Goal: Transaction & Acquisition: Obtain resource

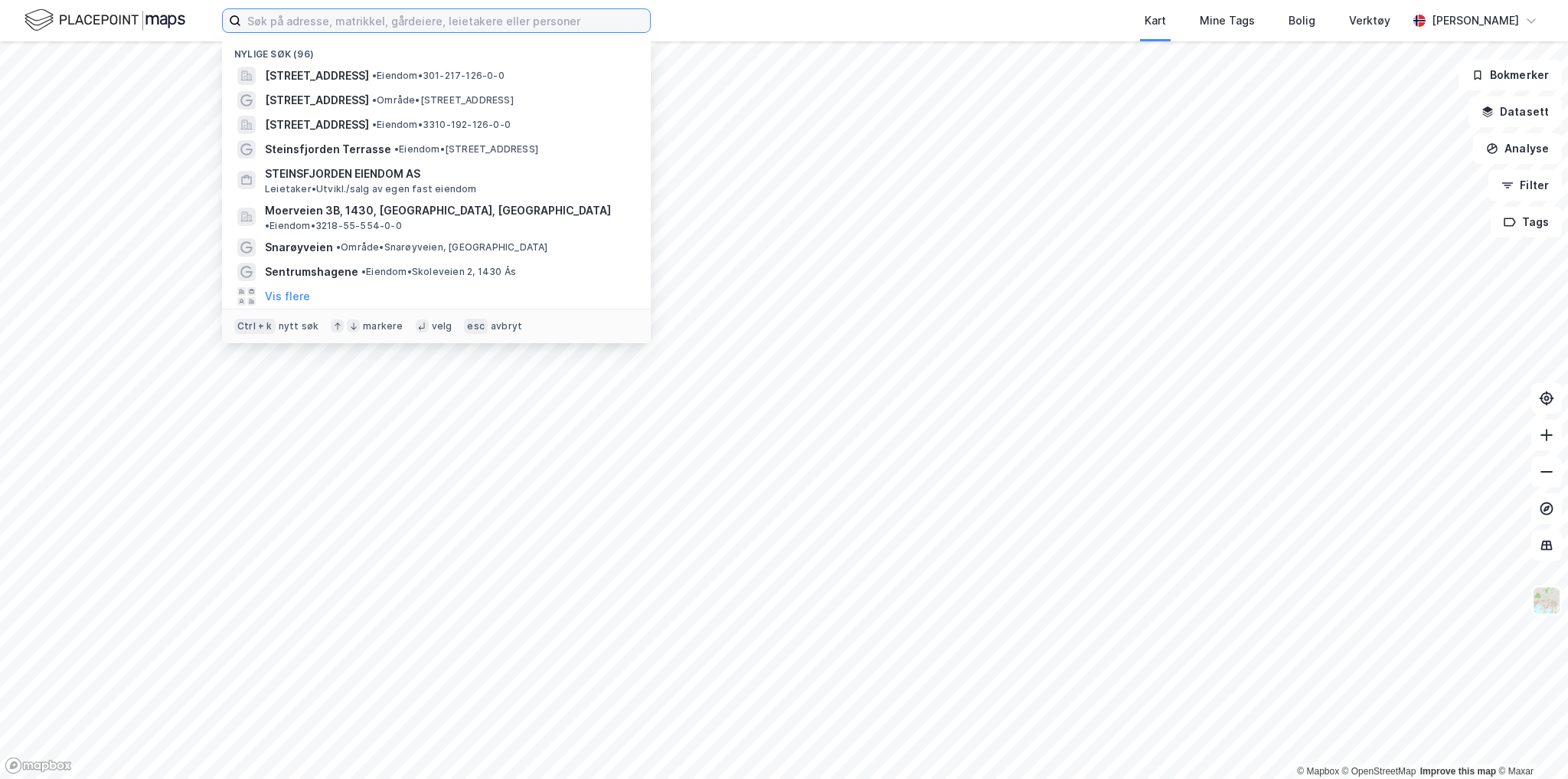
click at [285, 22] on input at bounding box center [445, 21] width 409 height 23
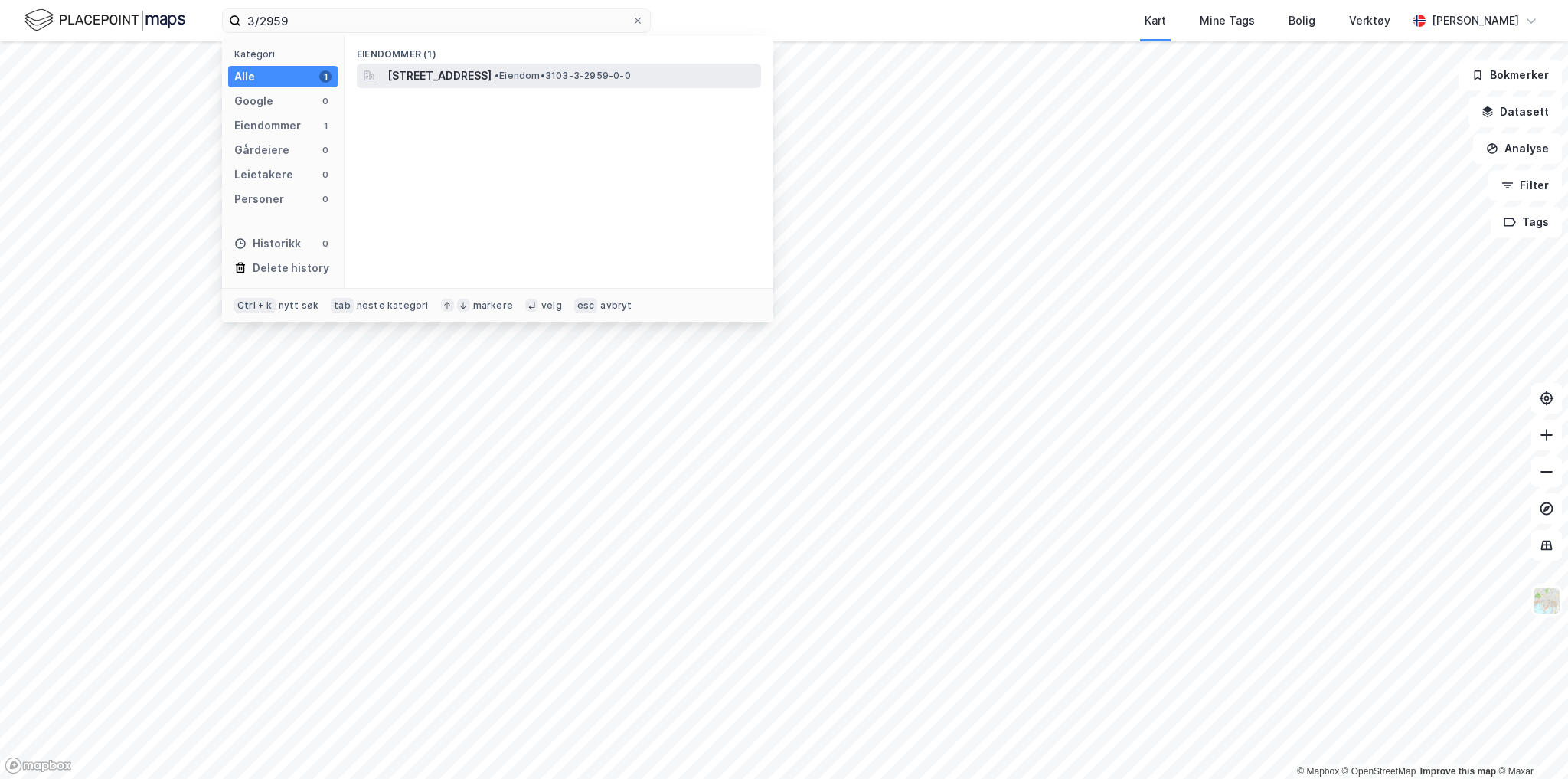
click at [435, 72] on span "[STREET_ADDRESS]" at bounding box center [440, 76] width 104 height 18
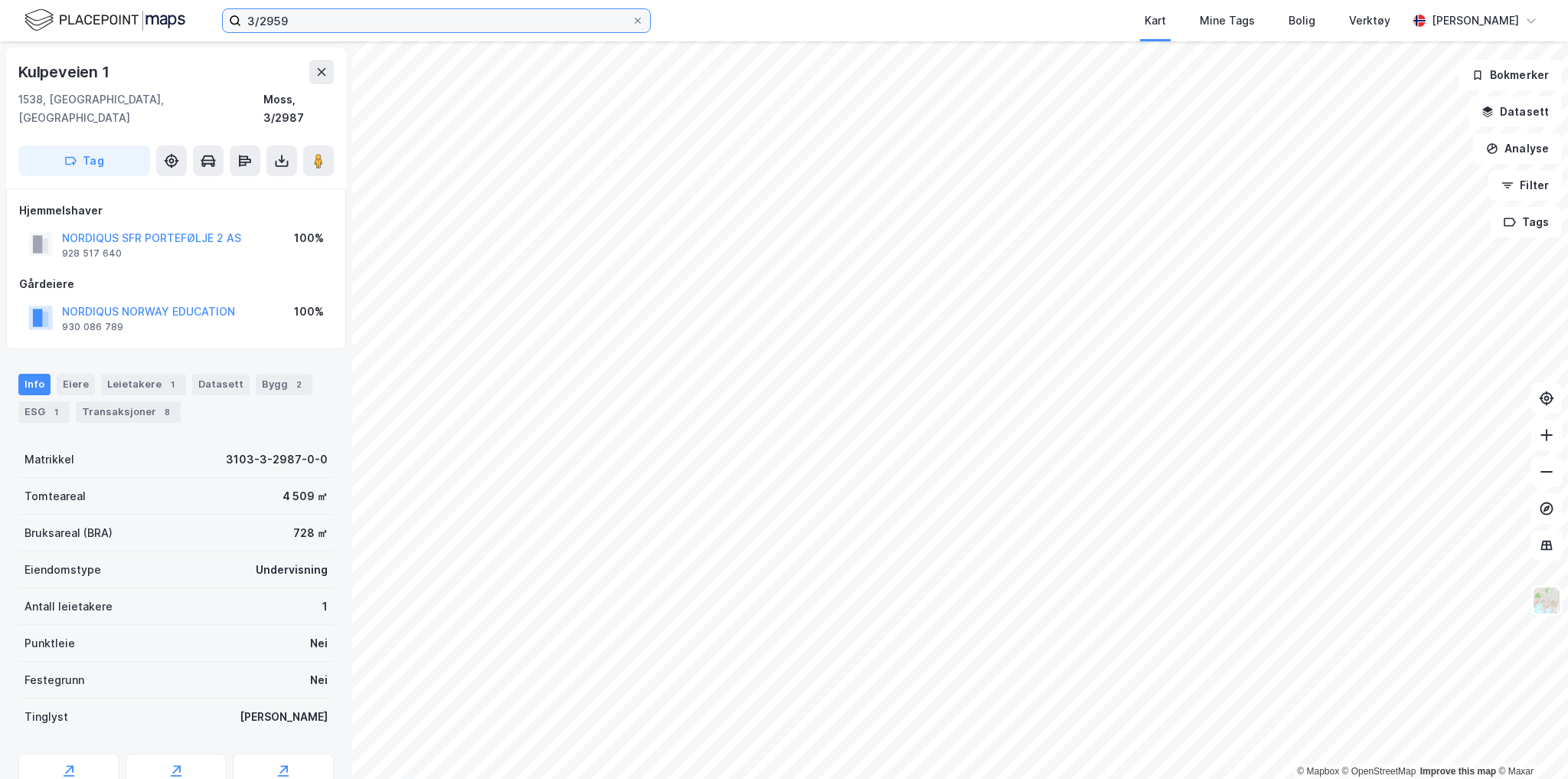
click at [330, 22] on input "3/2959" at bounding box center [435, 21] width 390 height 23
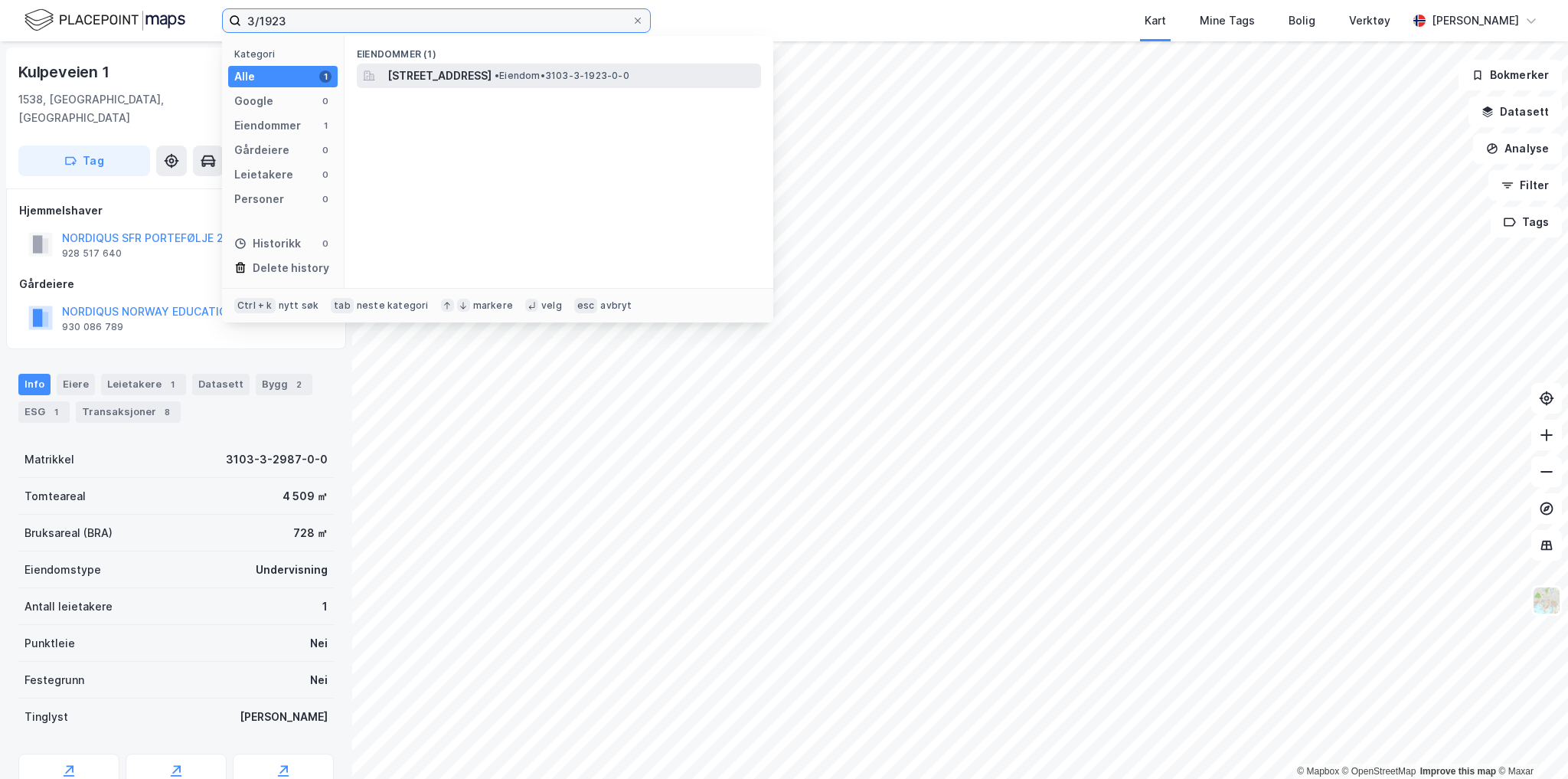
type input "3/1923"
click at [478, 71] on span "[STREET_ADDRESS]" at bounding box center [440, 76] width 104 height 18
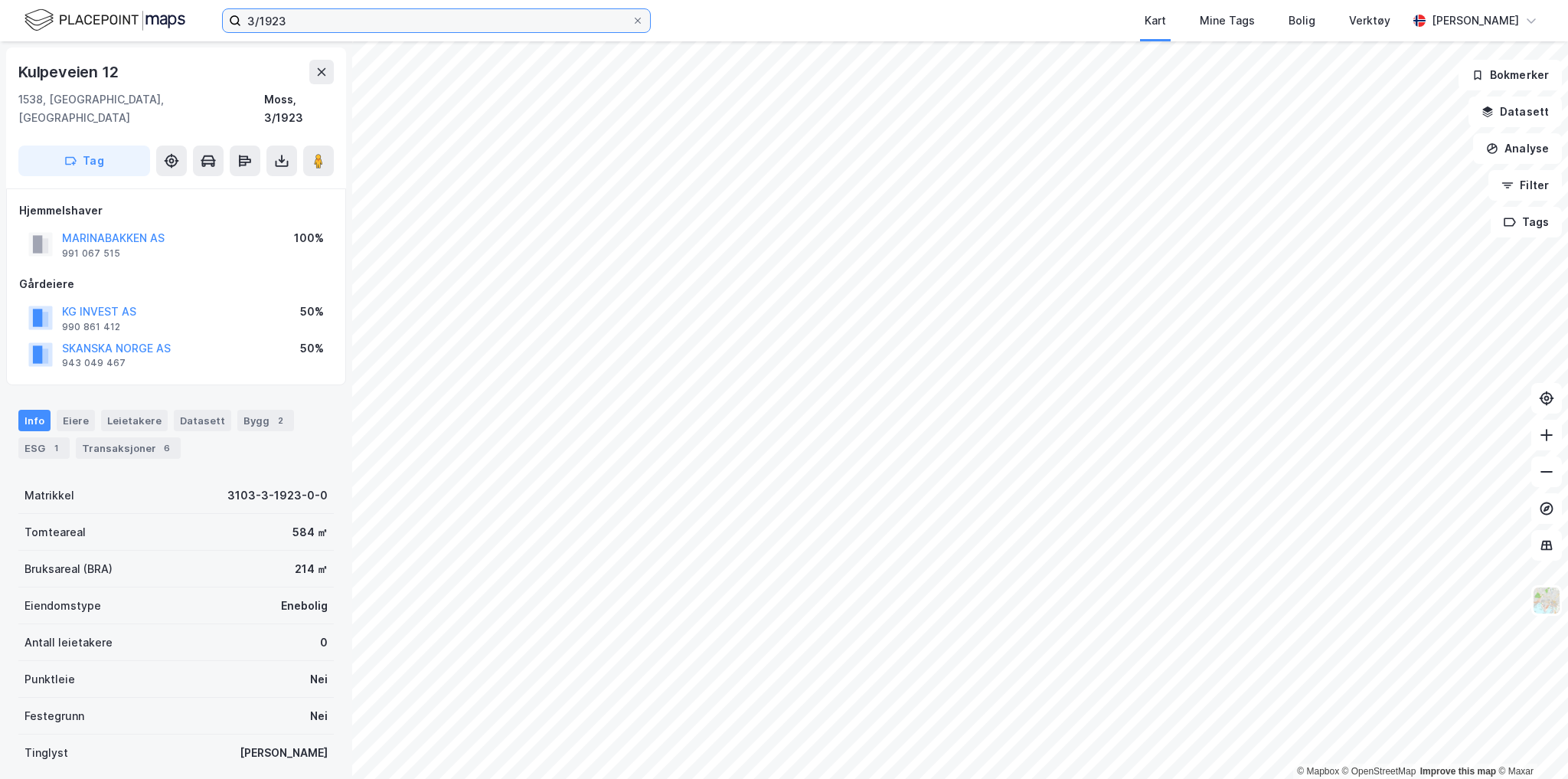
click at [374, 10] on input "3/1923" at bounding box center [435, 21] width 390 height 23
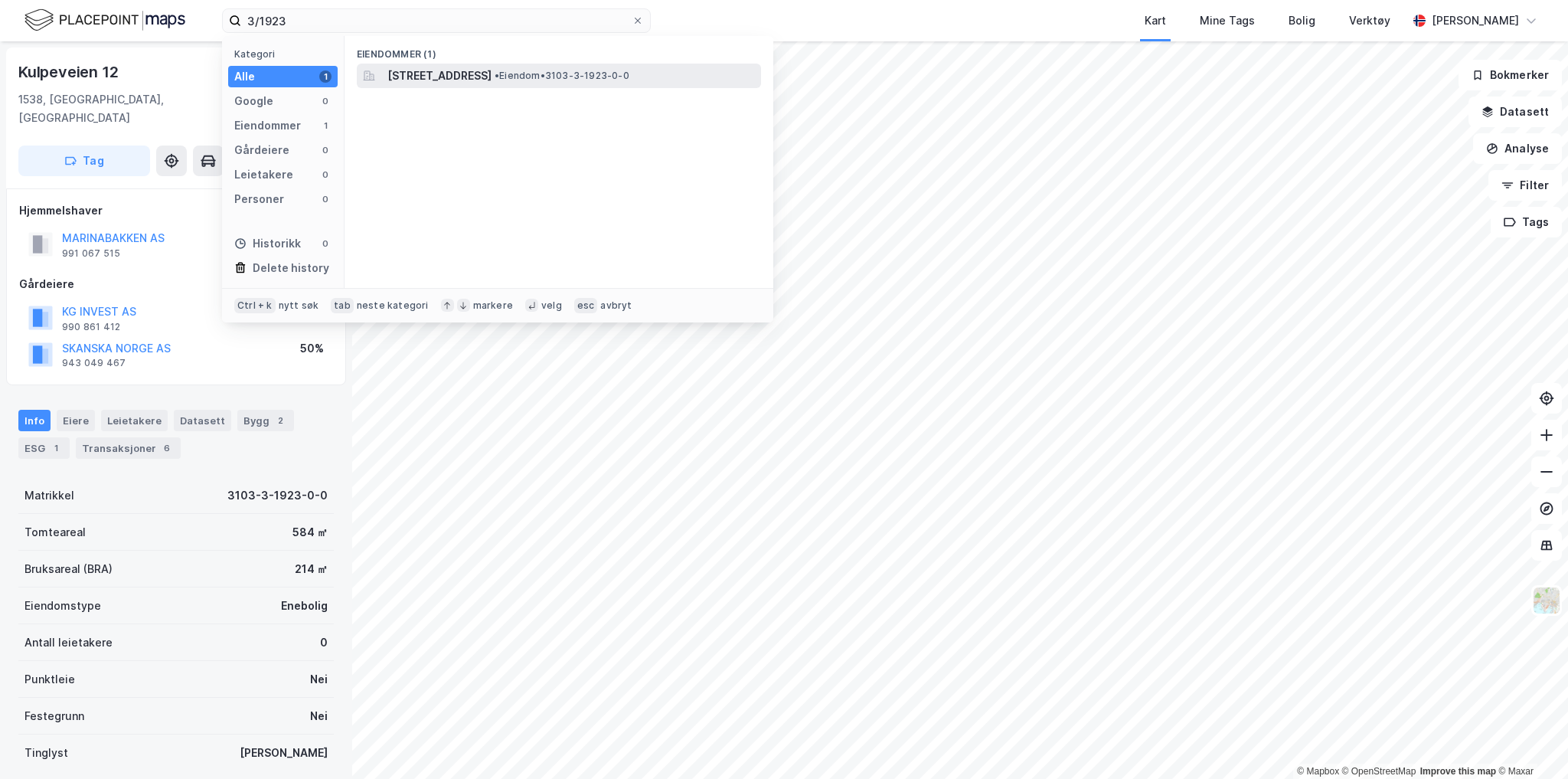
click at [415, 70] on span "[STREET_ADDRESS]" at bounding box center [440, 76] width 104 height 18
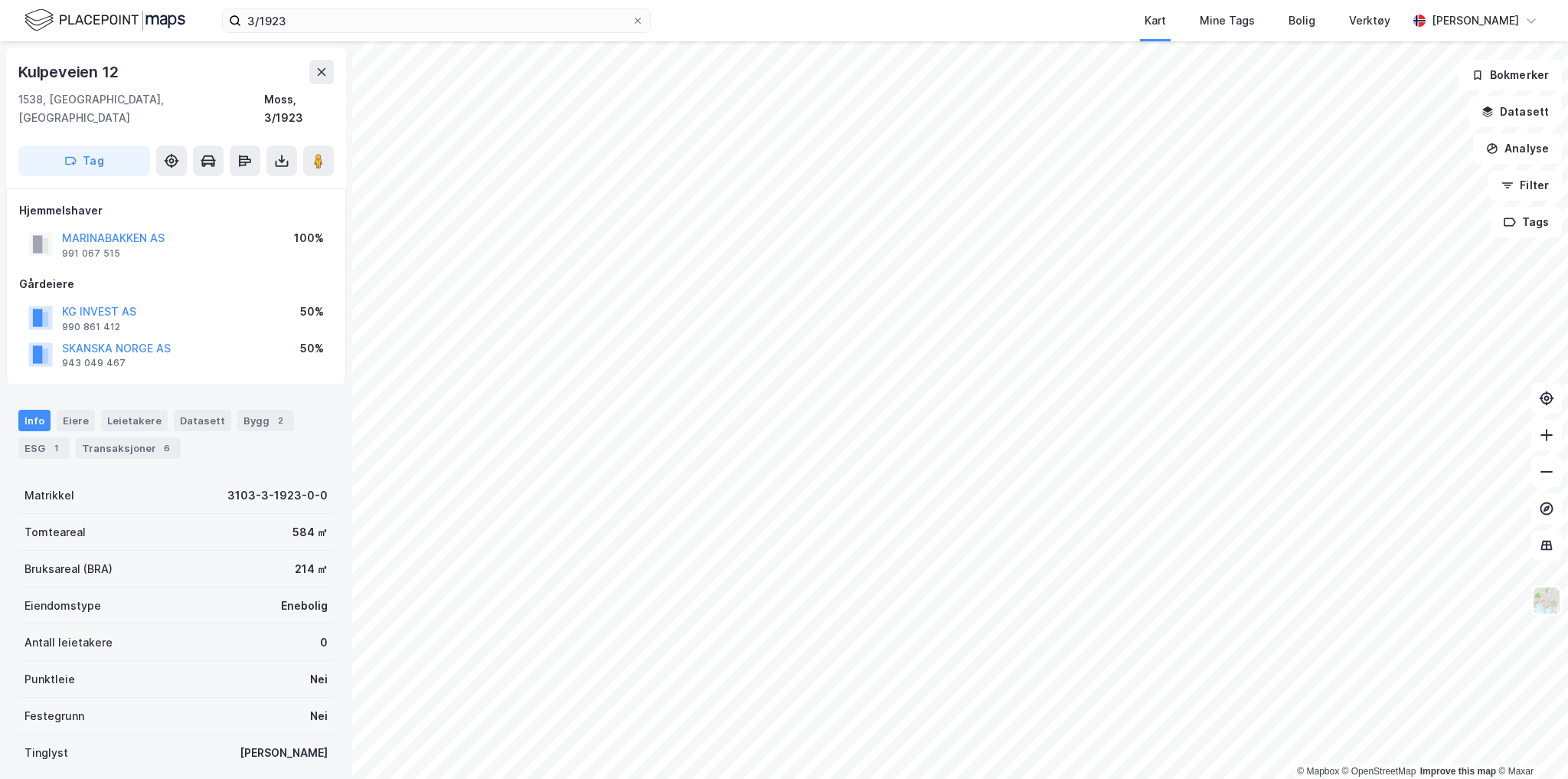
click at [276, 250] on div "© Mapbox © OpenStreetMap Improve this map © [PERSON_NAME] 12 1538, [GEOGRAPHIC_…" at bounding box center [784, 410] width 1568 height 737
click at [282, 161] on icon at bounding box center [282, 163] width 13 height 6
click at [243, 185] on div "Last ned grunnbok" at bounding box center [206, 191] width 89 height 12
